Goal: Task Accomplishment & Management: Manage account settings

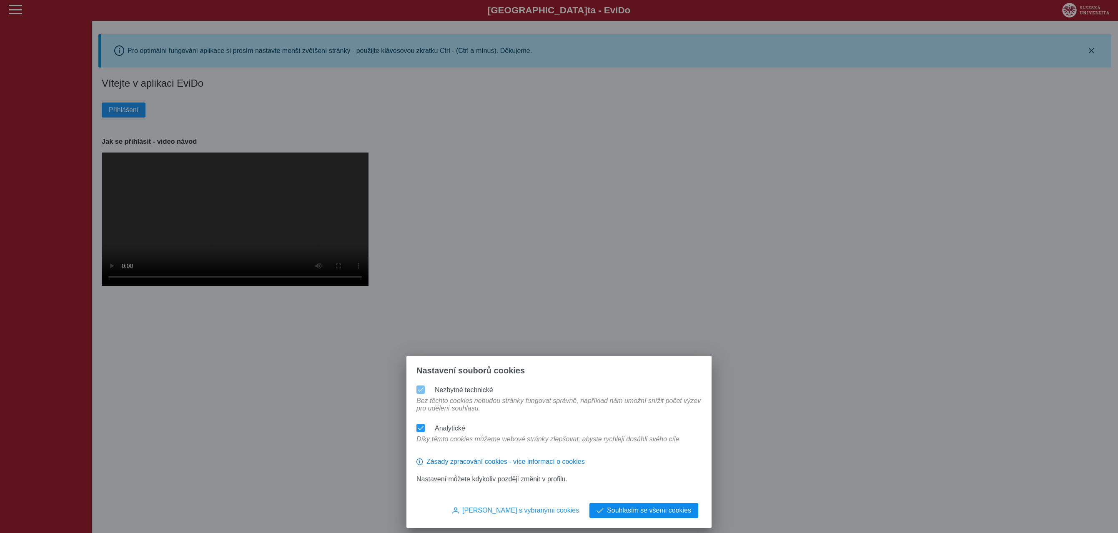
click at [648, 517] on button "Souhlasím se všemi cookies" at bounding box center [644, 510] width 109 height 15
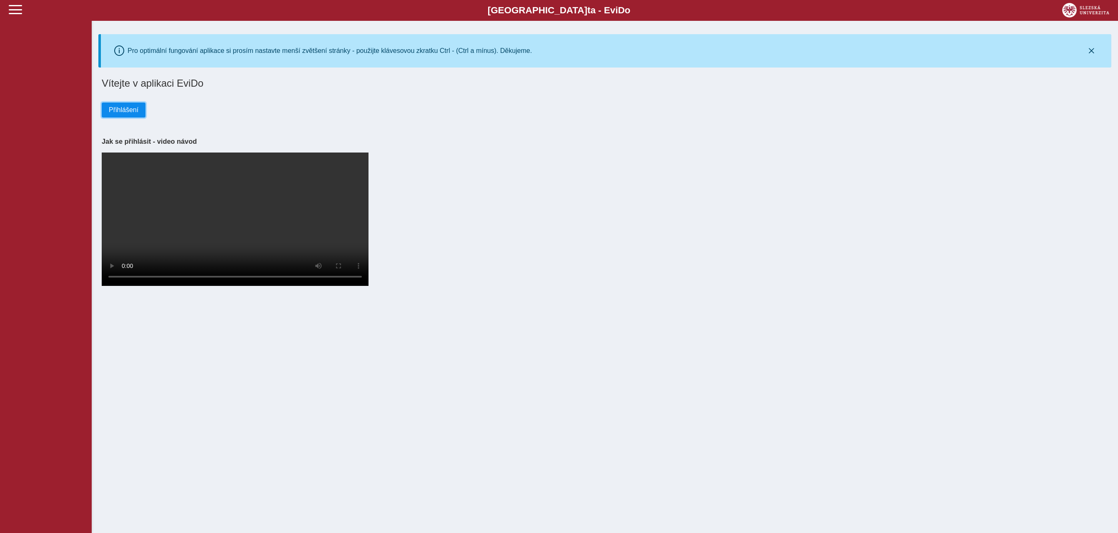
click at [133, 117] on button "Přihlášení" at bounding box center [124, 110] width 44 height 15
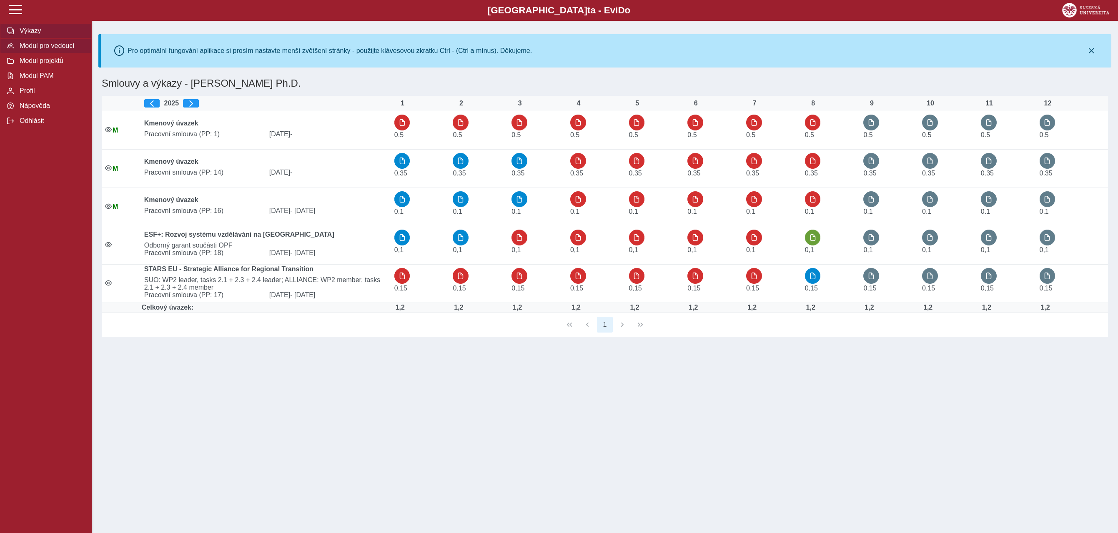
click at [58, 47] on span "Modul pro vedoucí" at bounding box center [51, 46] width 68 height 8
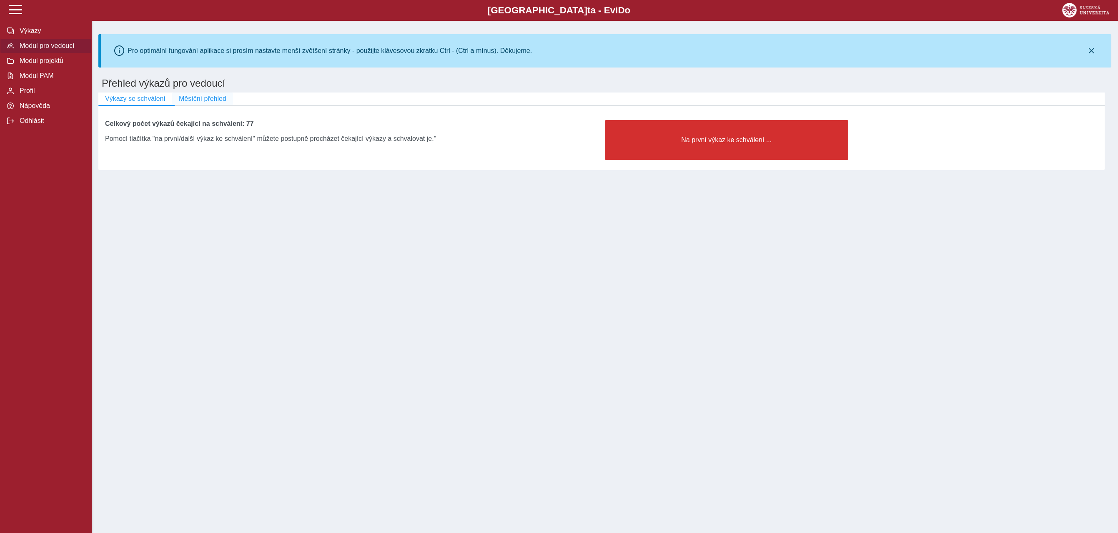
click at [209, 98] on span "Měsíční přehled" at bounding box center [203, 99] width 48 height 8
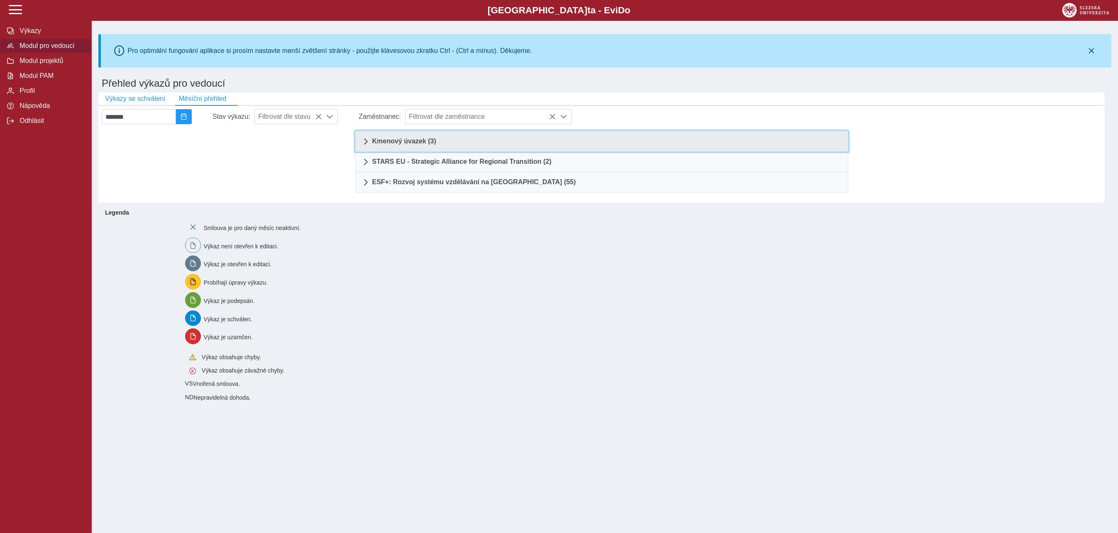
click at [466, 141] on link "Kmenový úvazek (3)" at bounding box center [601, 141] width 493 height 21
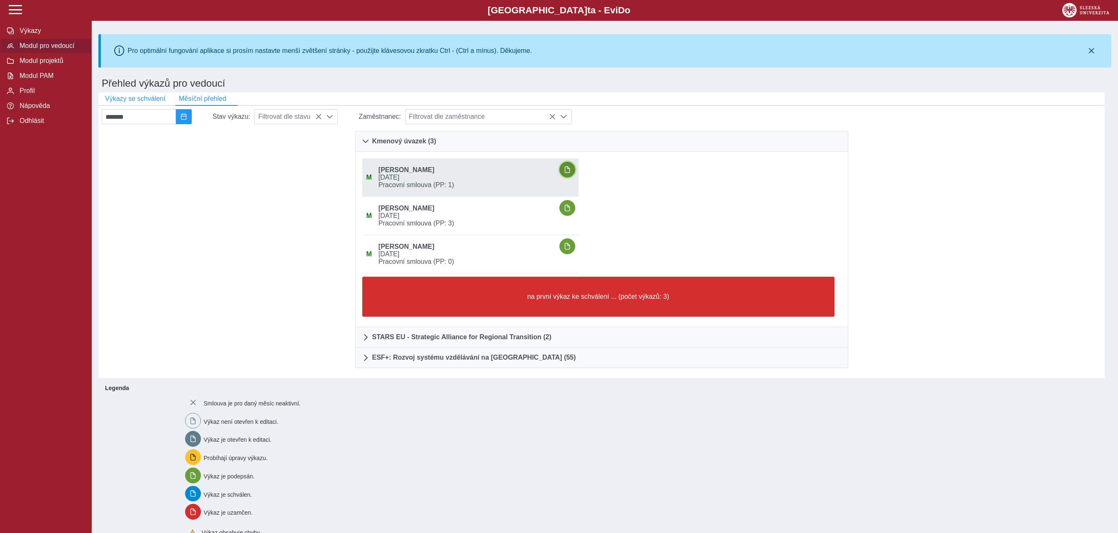
click at [571, 170] on span "button" at bounding box center [567, 169] width 7 height 7
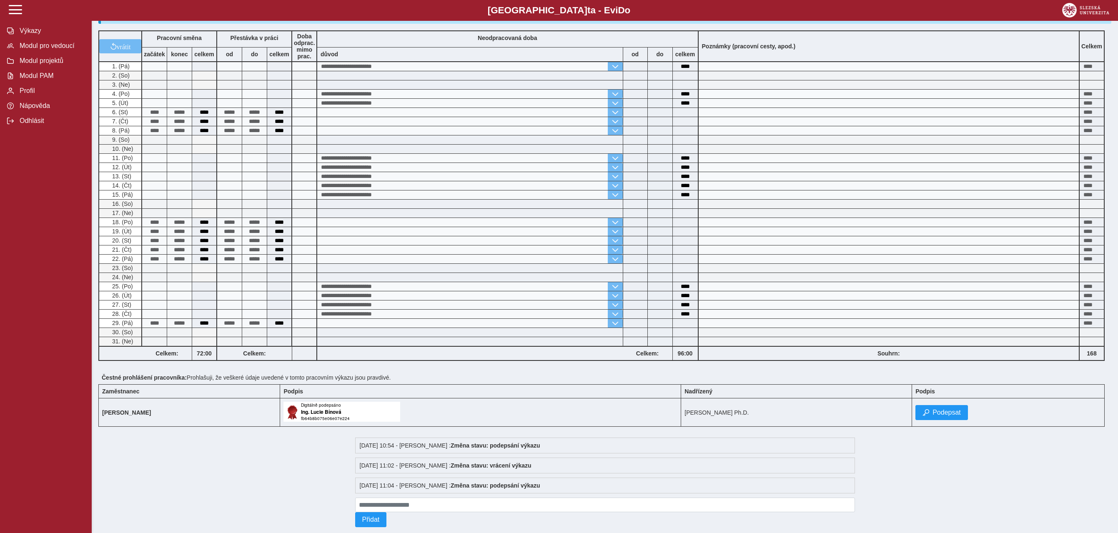
scroll to position [227, 0]
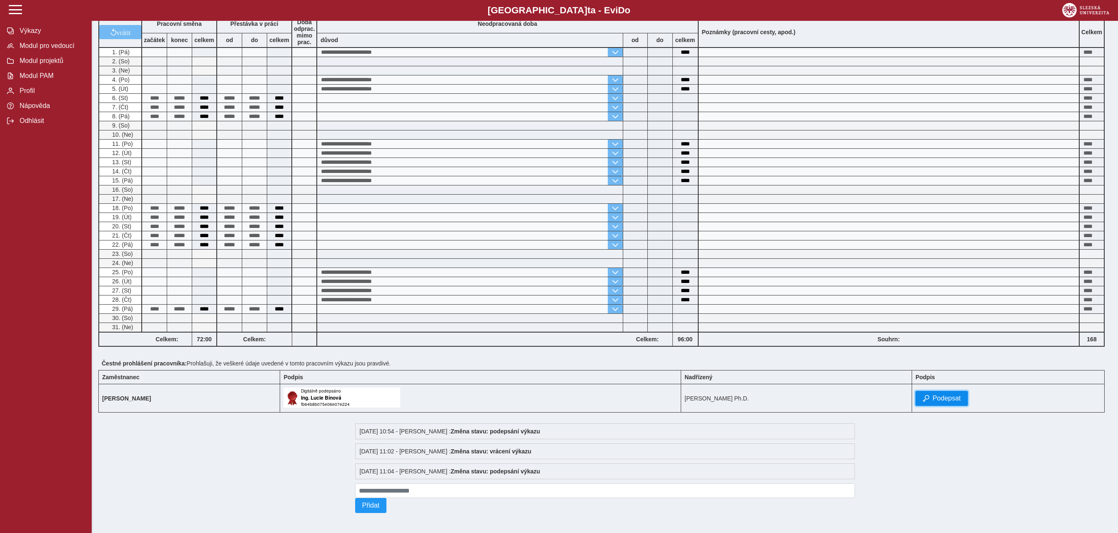
click at [955, 400] on span "Podepsat" at bounding box center [947, 399] width 28 height 8
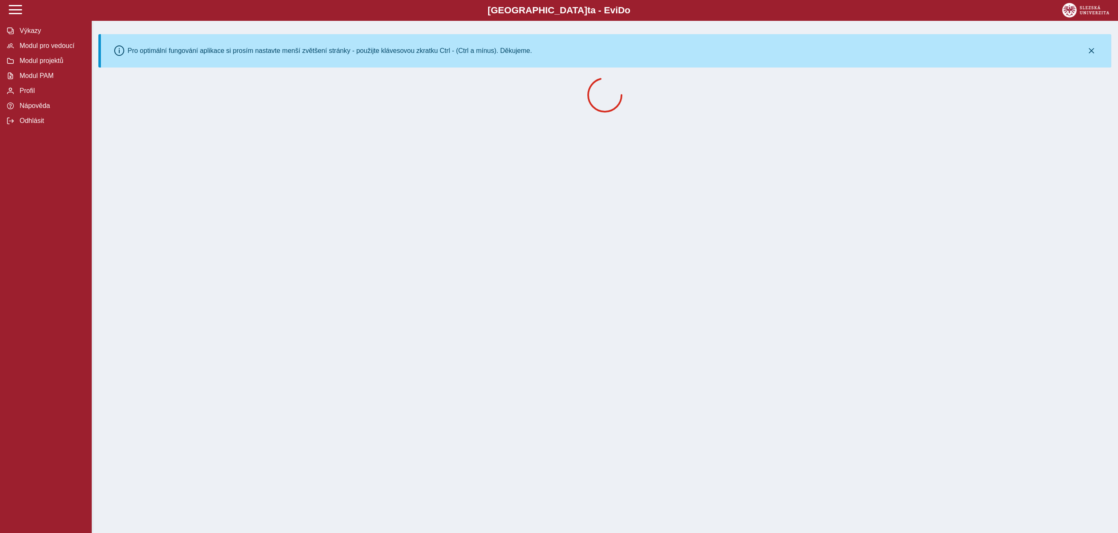
scroll to position [0, 0]
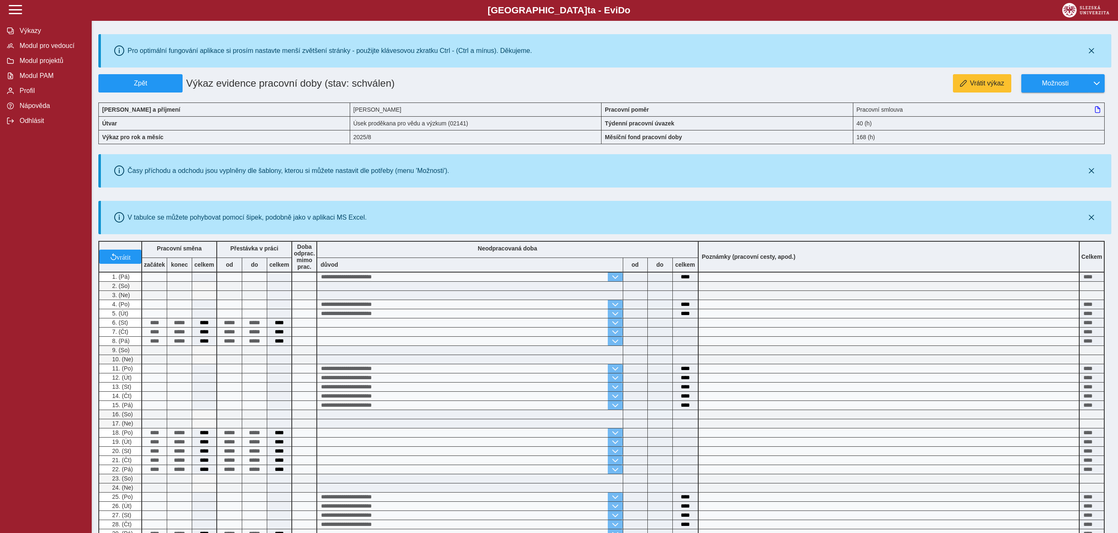
click at [153, 93] on div "**********" at bounding box center [604, 421] width 1013 height 694
click at [155, 90] on button "Zpět" at bounding box center [140, 83] width 84 height 18
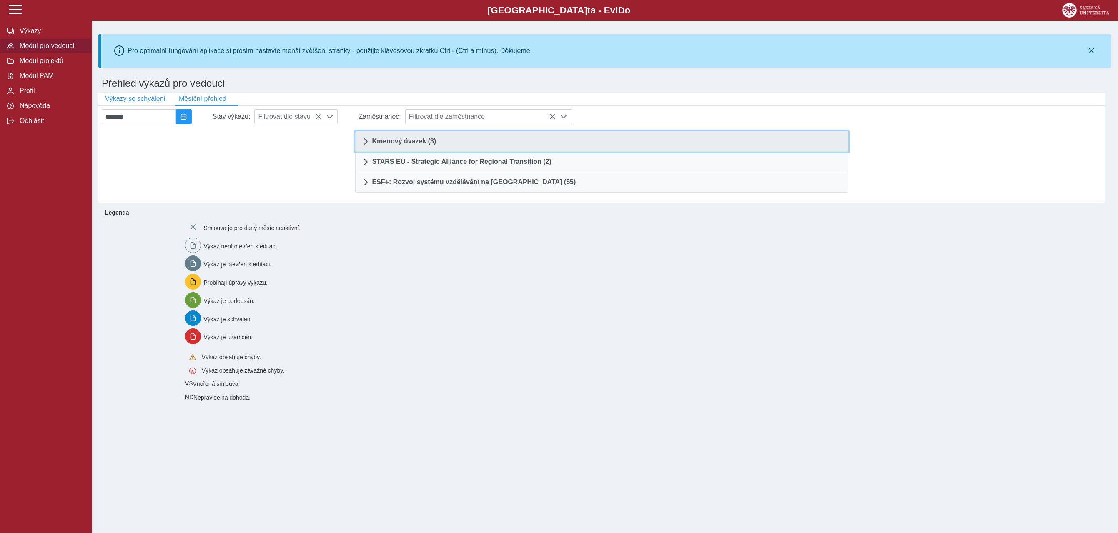
click at [438, 148] on link "Kmenový úvazek (3)" at bounding box center [601, 141] width 493 height 21
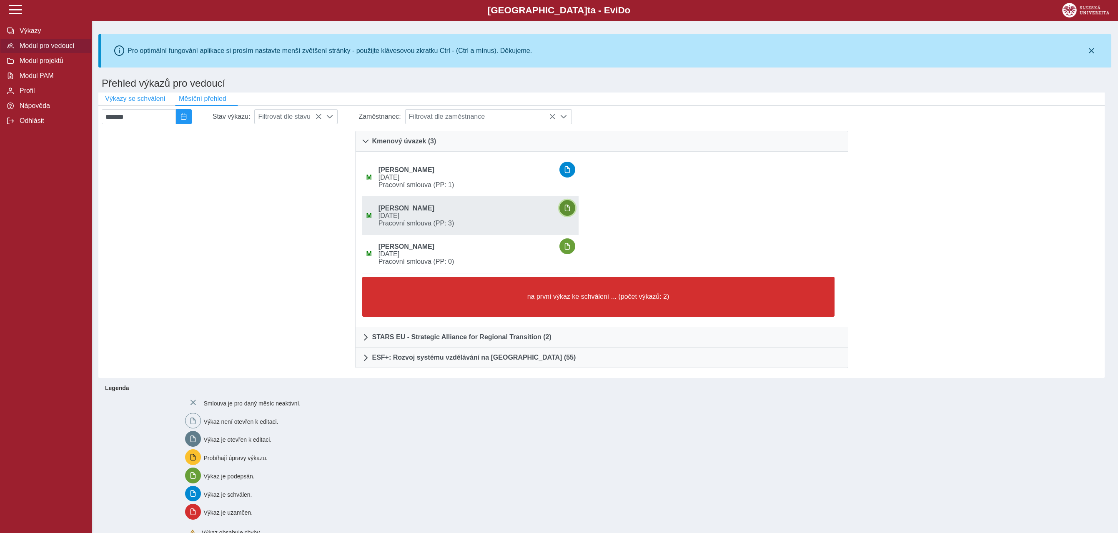
click at [571, 209] on span "button" at bounding box center [567, 208] width 7 height 7
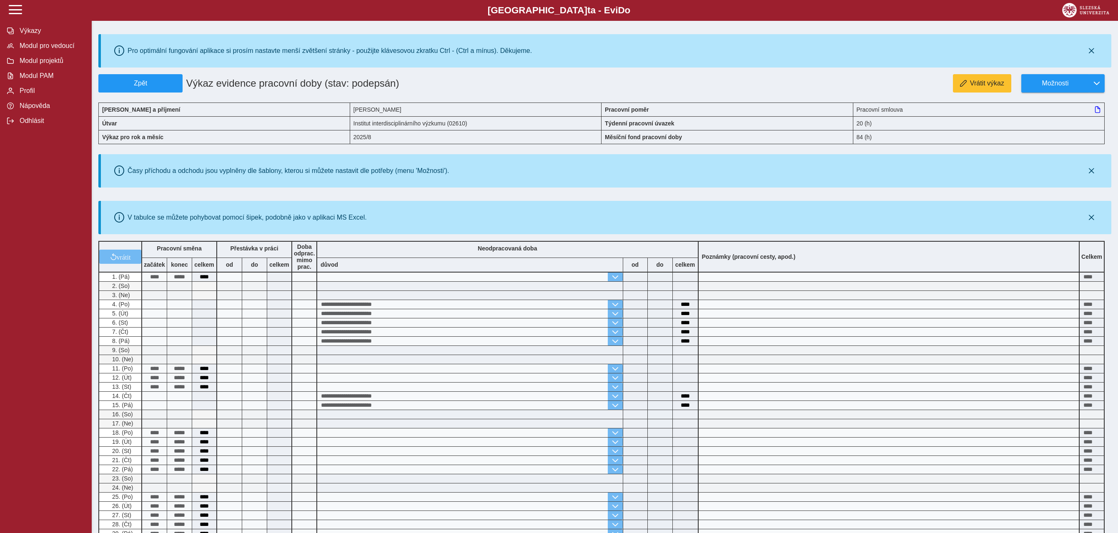
scroll to position [186, 0]
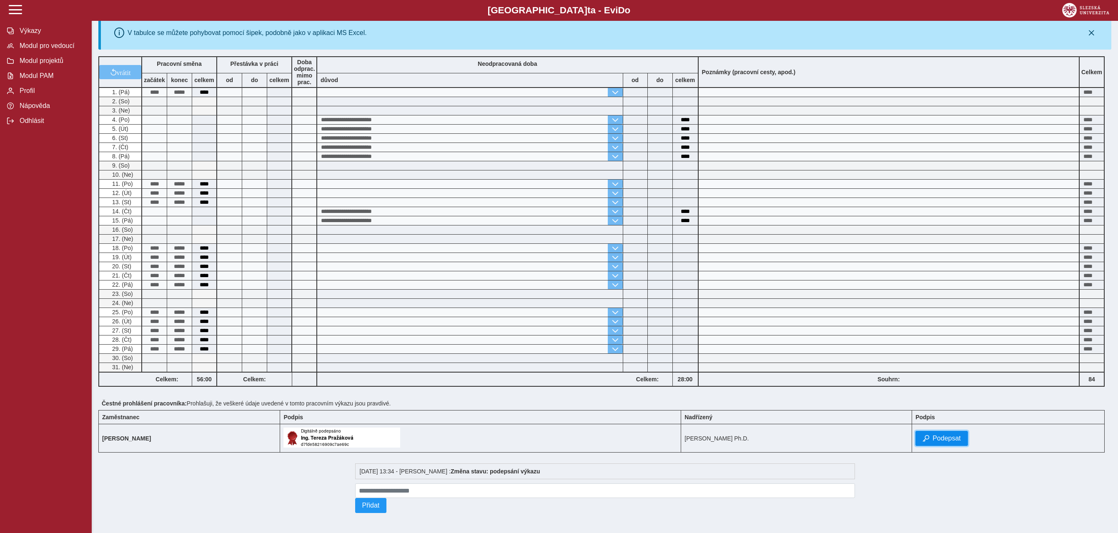
click at [953, 436] on span "Podepsat" at bounding box center [947, 439] width 28 height 8
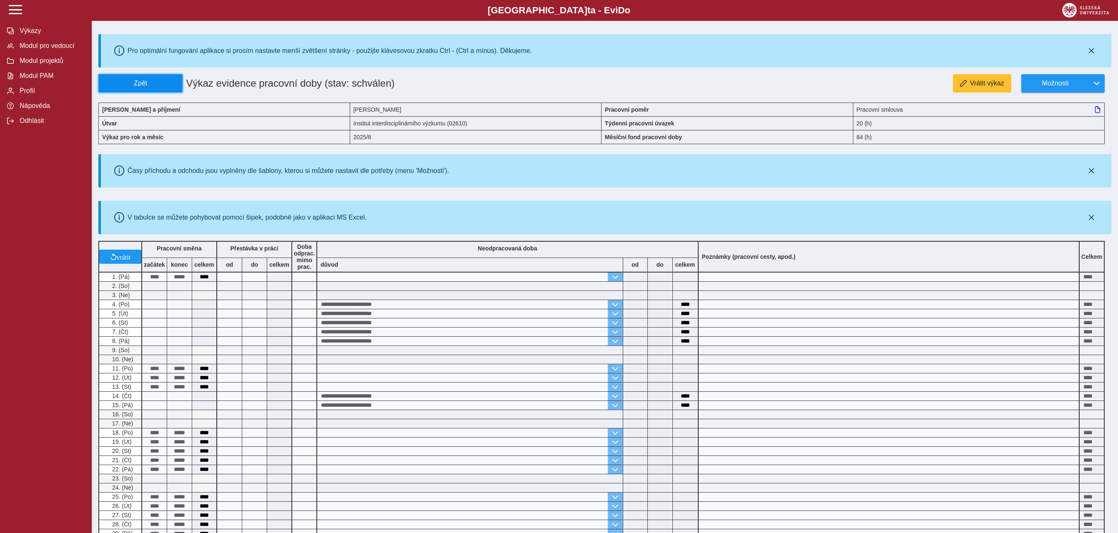
click at [156, 78] on button "Zpět" at bounding box center [140, 83] width 84 height 18
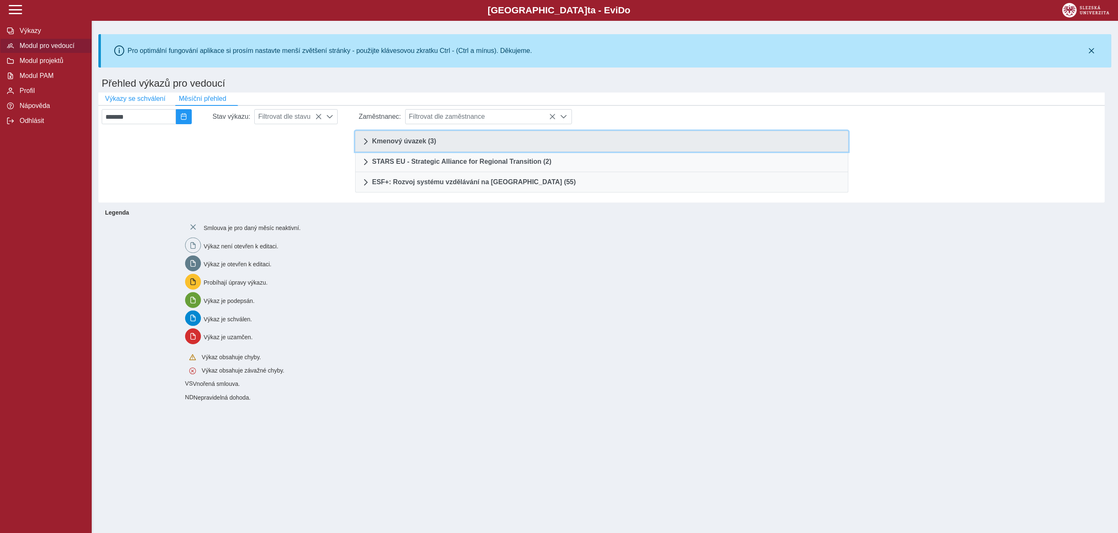
click at [439, 144] on link "Kmenový úvazek (3)" at bounding box center [601, 141] width 493 height 21
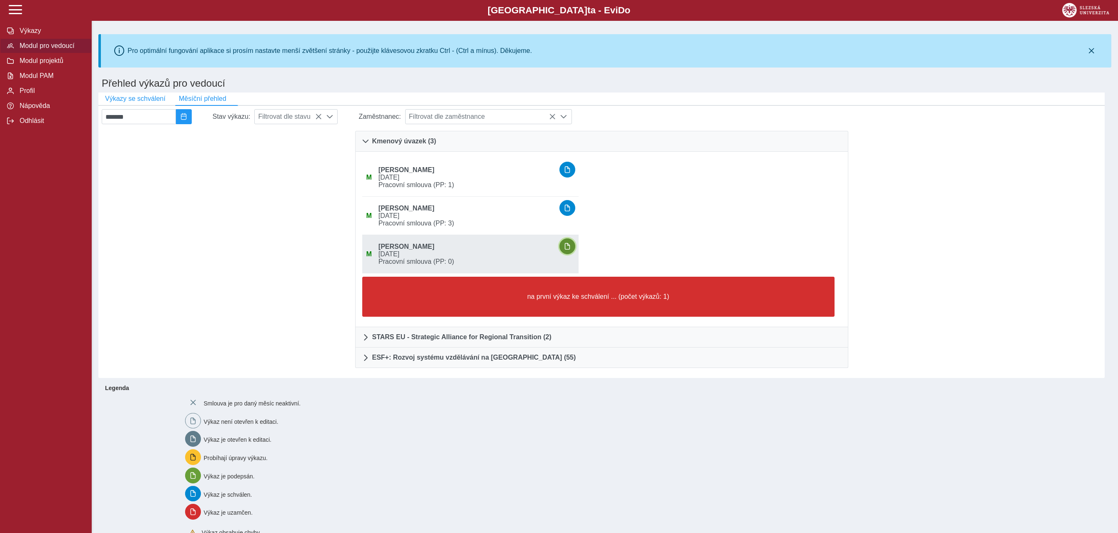
click at [576, 242] on button "button" at bounding box center [568, 247] width 16 height 16
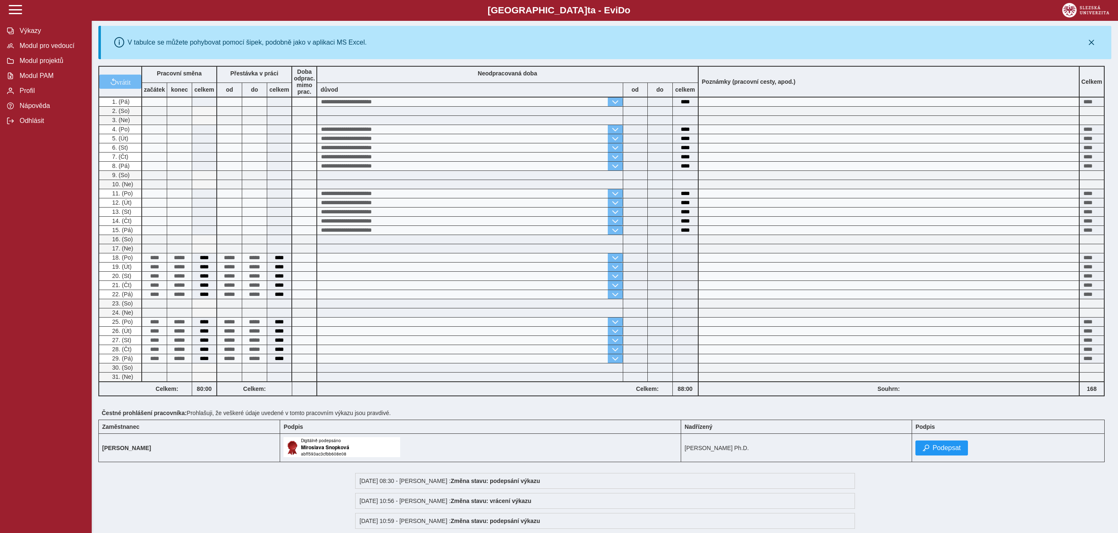
scroll to position [227, 0]
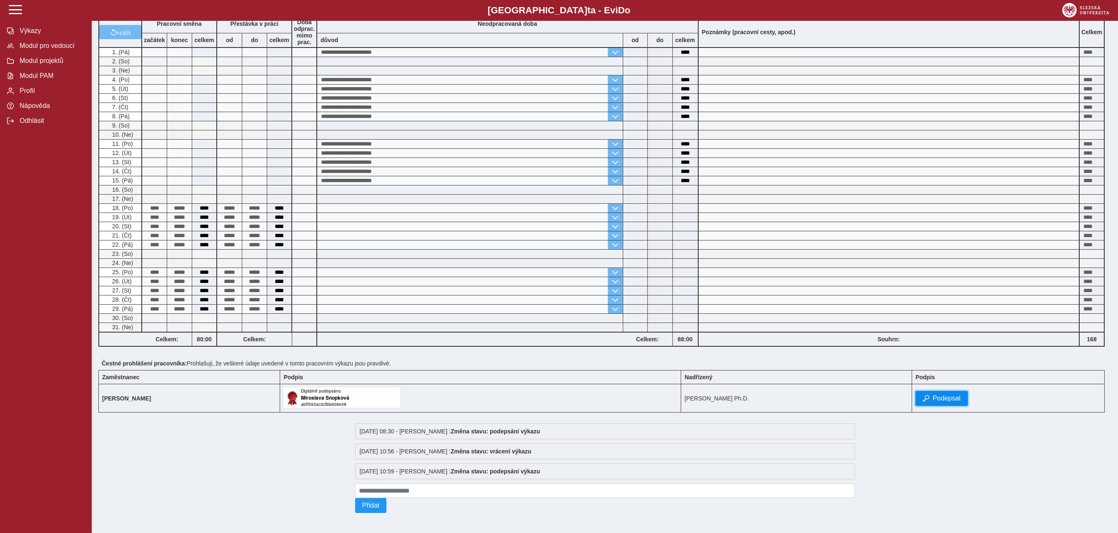
click at [958, 400] on span "Podepsat" at bounding box center [947, 399] width 28 height 8
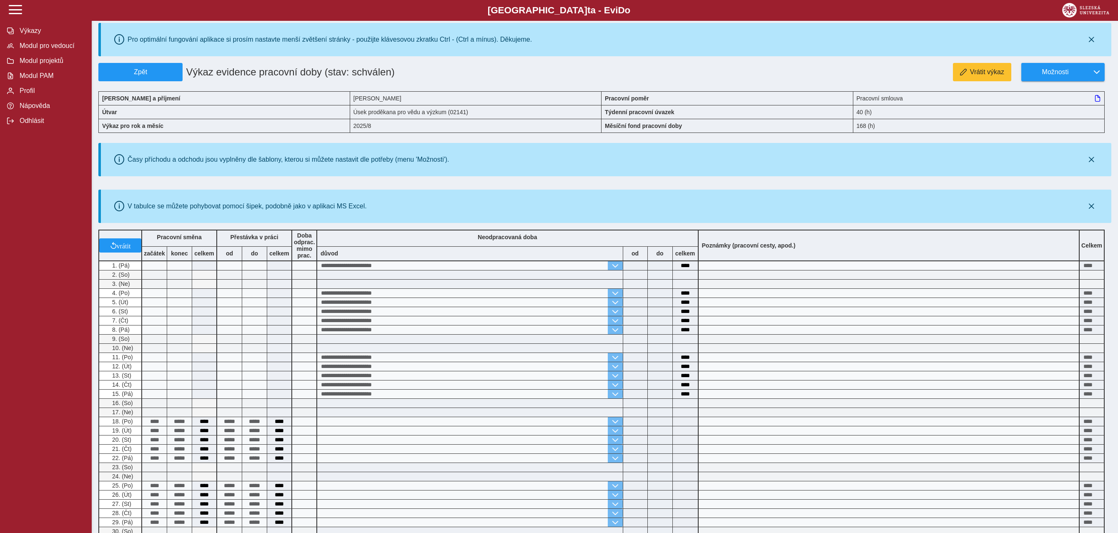
scroll to position [0, 0]
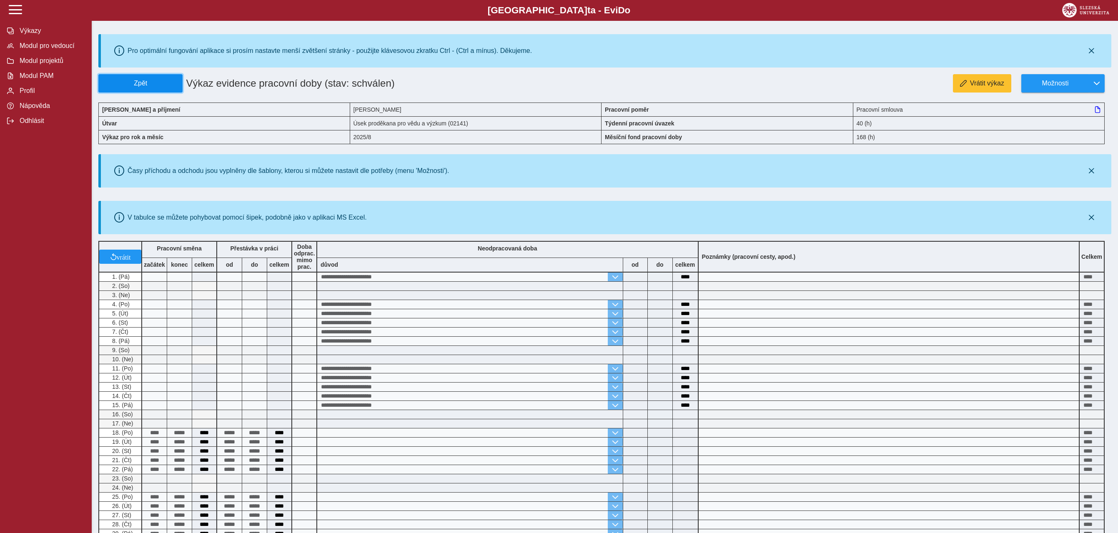
click at [159, 79] on button "Zpět" at bounding box center [140, 83] width 84 height 18
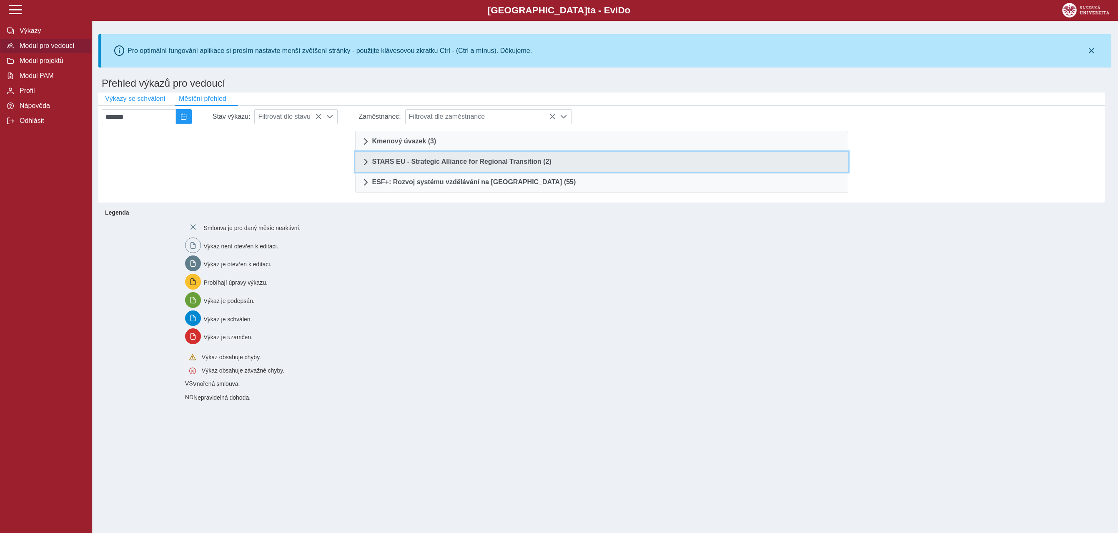
click at [520, 161] on span "STARS EU - Strategic Alliance for Regional Transition (2)" at bounding box center [461, 161] width 179 height 7
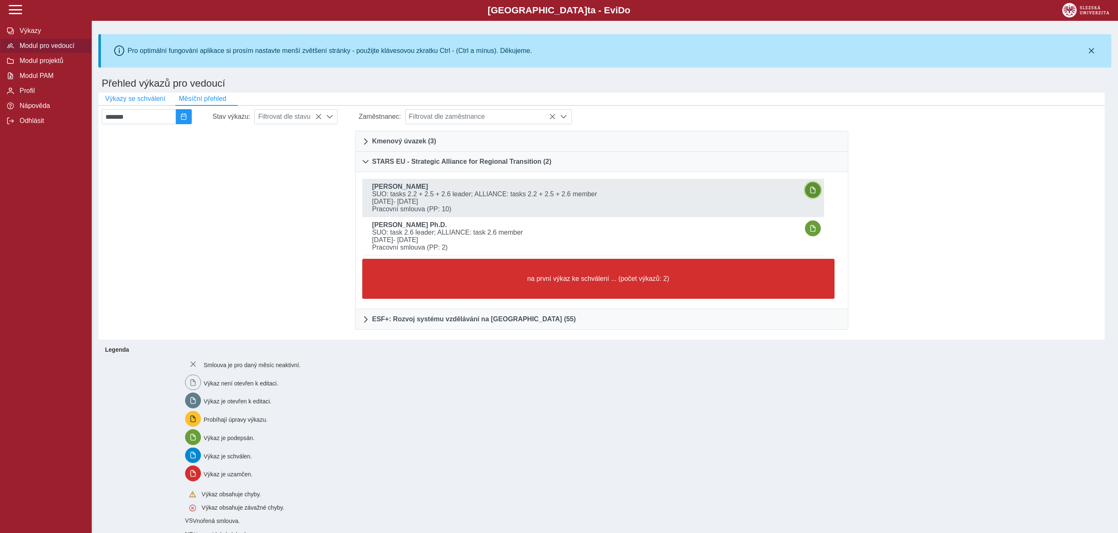
click at [821, 192] on button "button" at bounding box center [813, 190] width 16 height 16
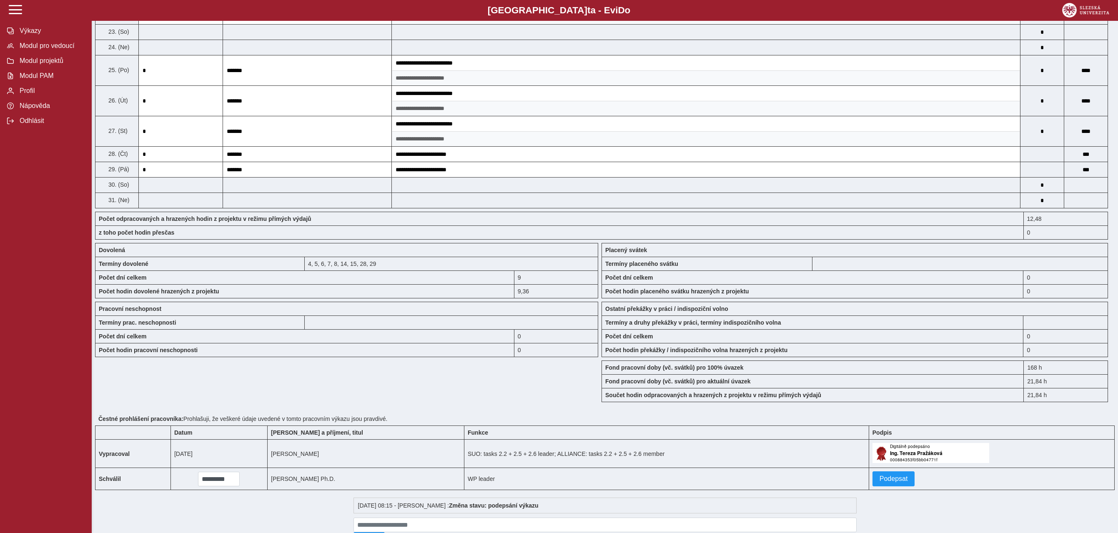
scroll to position [588, 0]
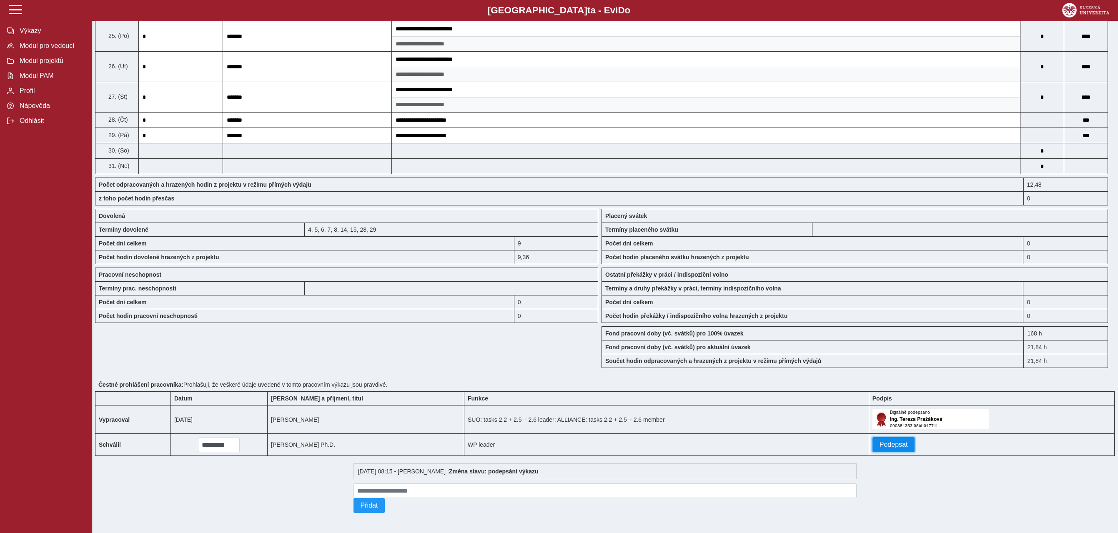
click at [889, 447] on span "Podepsat" at bounding box center [894, 445] width 28 height 8
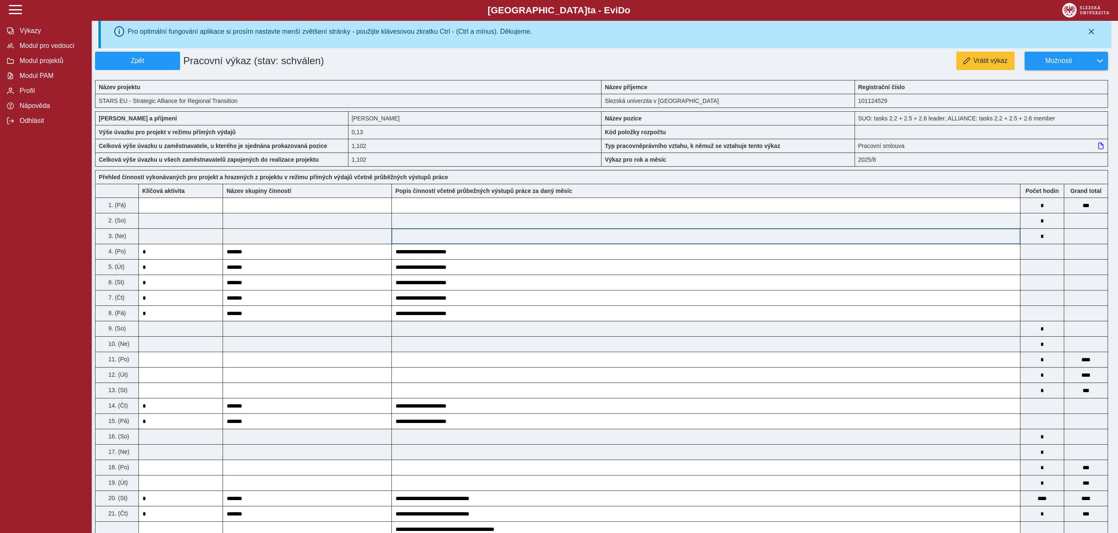
scroll to position [0, 0]
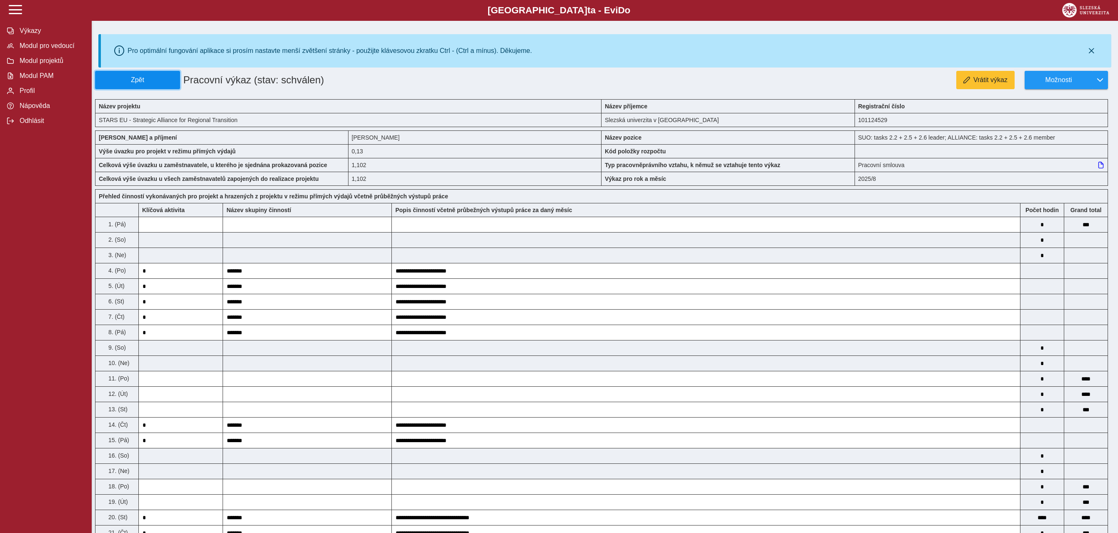
click at [156, 78] on span "Zpět" at bounding box center [138, 80] width 78 height 8
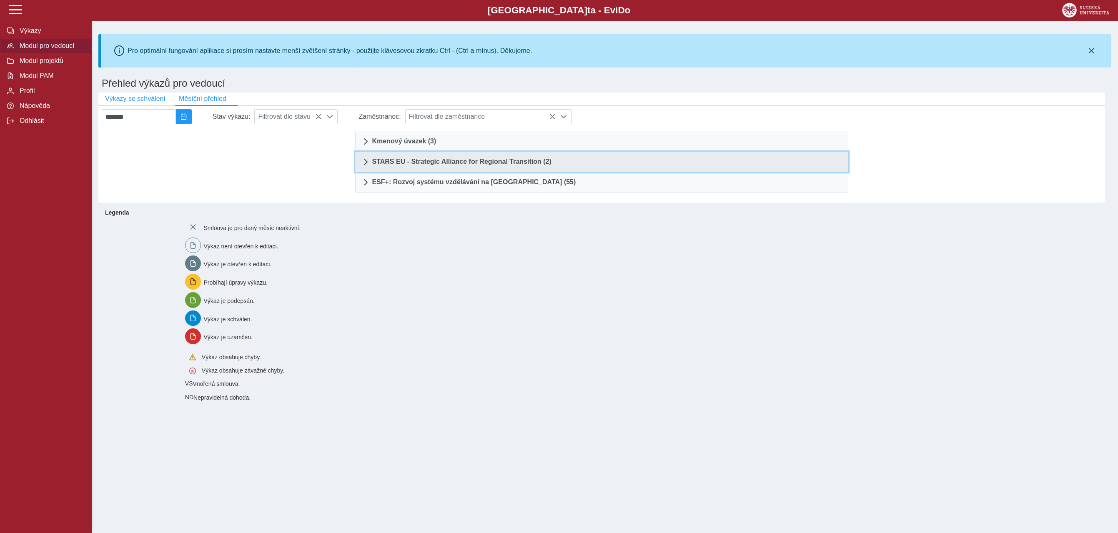
click at [525, 163] on span "STARS EU - Strategic Alliance for Regional Transition (2)" at bounding box center [461, 161] width 179 height 7
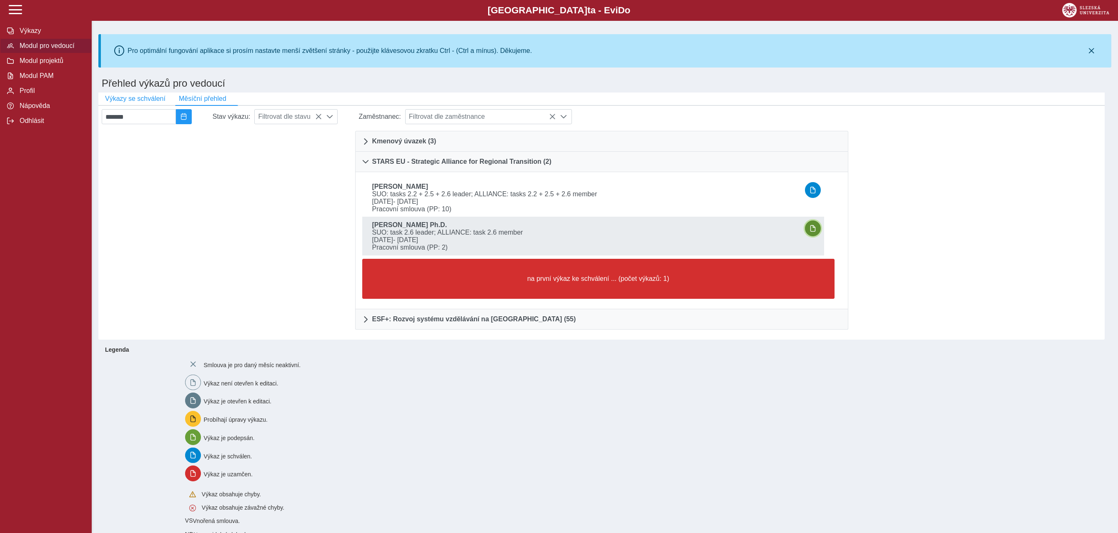
click at [817, 228] on span "button" at bounding box center [813, 228] width 7 height 7
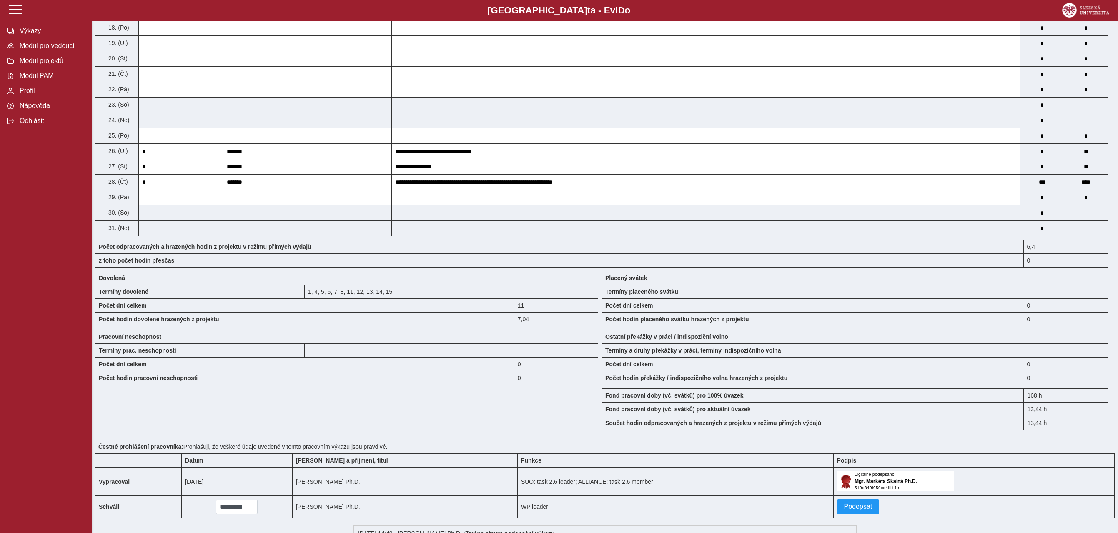
scroll to position [528, 0]
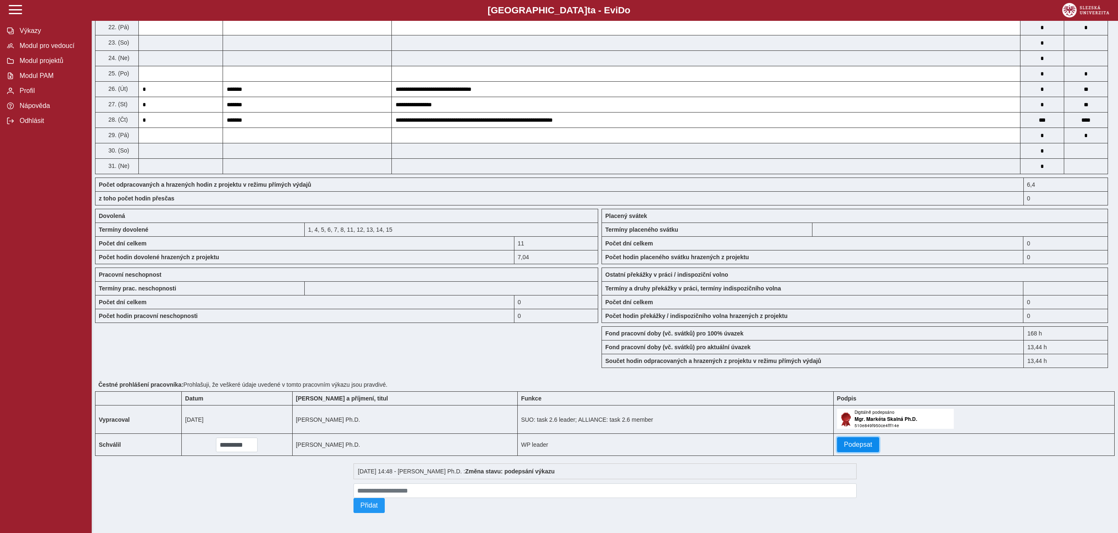
click at [849, 447] on span "Podepsat" at bounding box center [858, 445] width 28 height 8
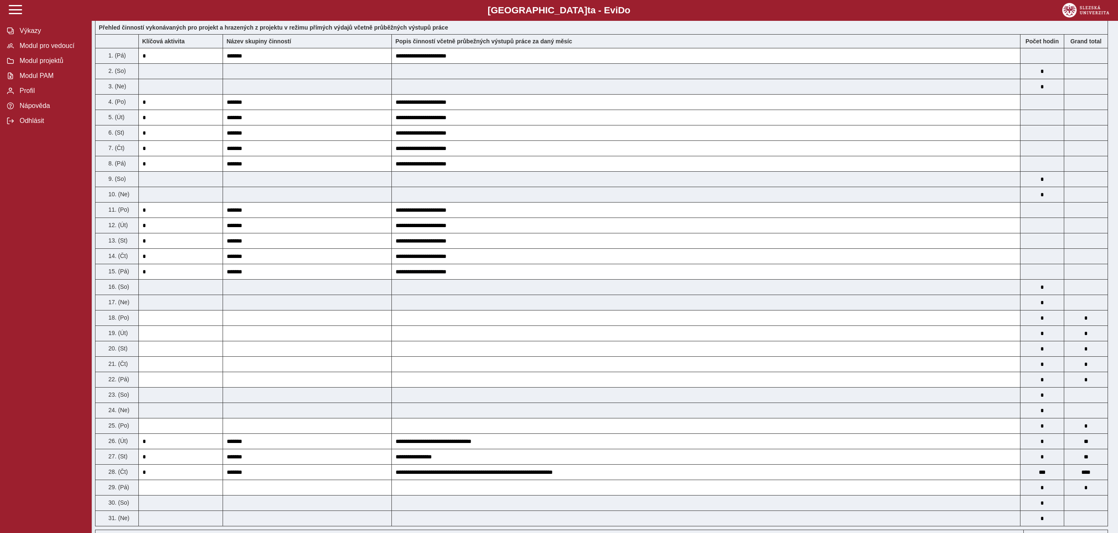
scroll to position [0, 0]
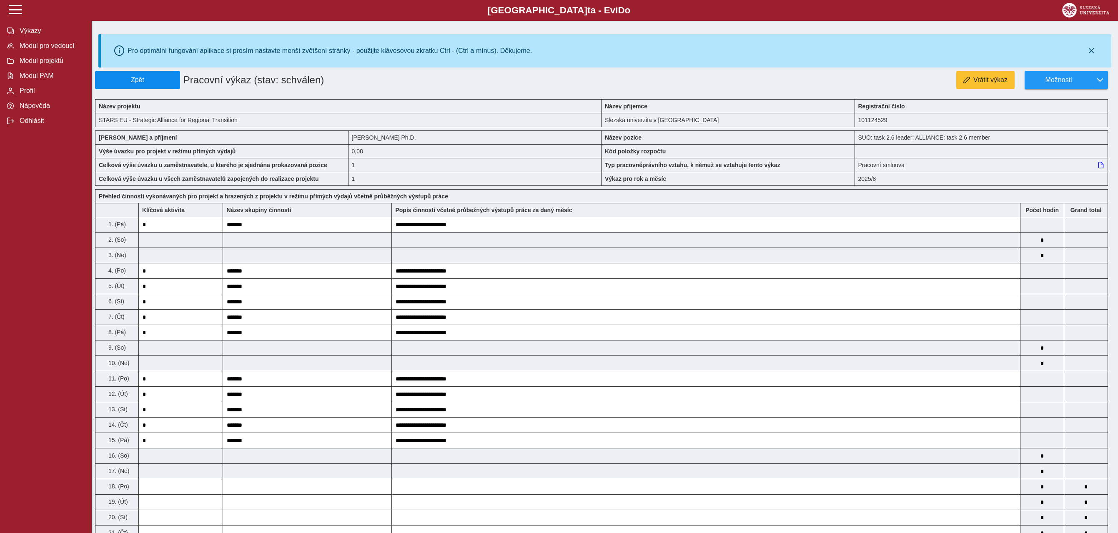
click at [161, 82] on span "Zpět" at bounding box center [138, 80] width 78 height 8
